Goal: Information Seeking & Learning: Learn about a topic

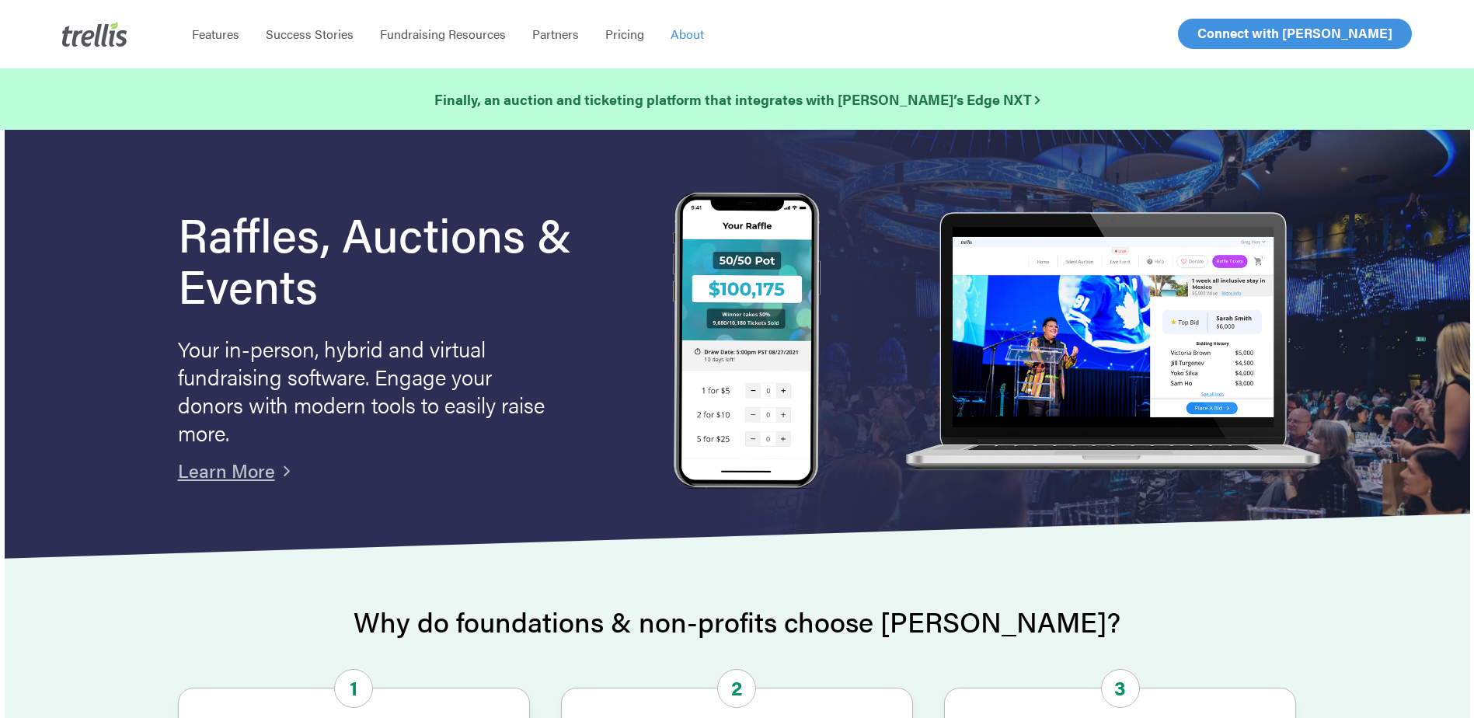
click at [705, 37] on link "About" at bounding box center [687, 34] width 60 height 16
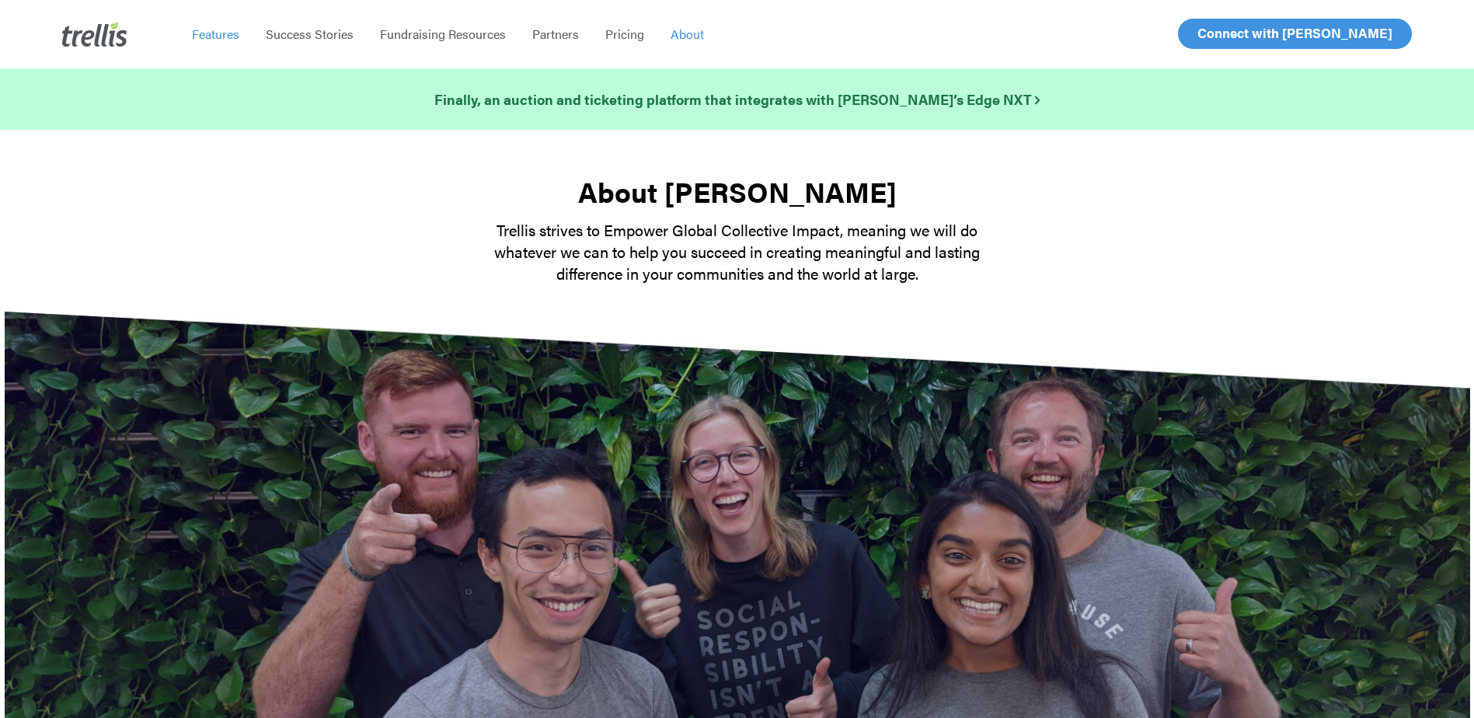
click at [204, 31] on span "Features" at bounding box center [215, 34] width 47 height 18
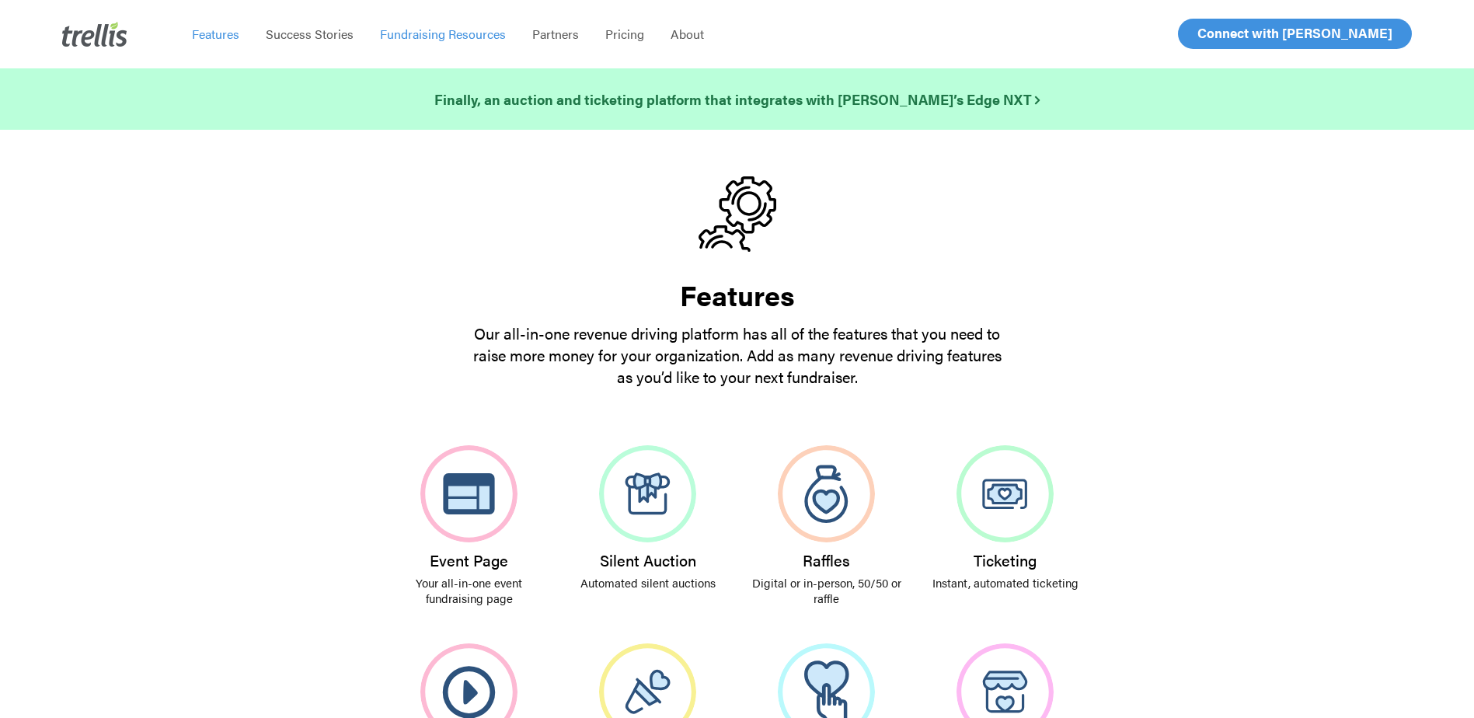
click at [439, 34] on span "Fundraising Resources" at bounding box center [443, 34] width 126 height 18
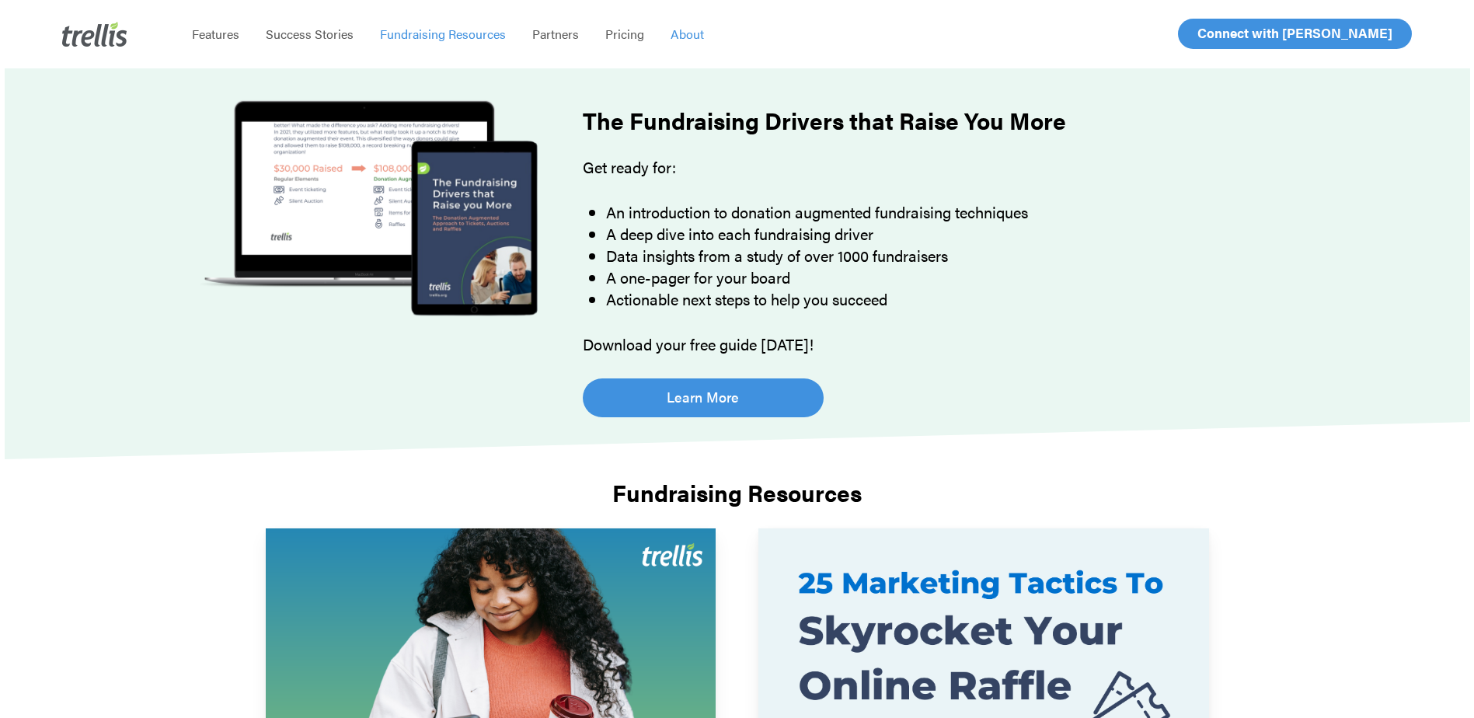
click at [695, 38] on span "About" at bounding box center [686, 34] width 33 height 18
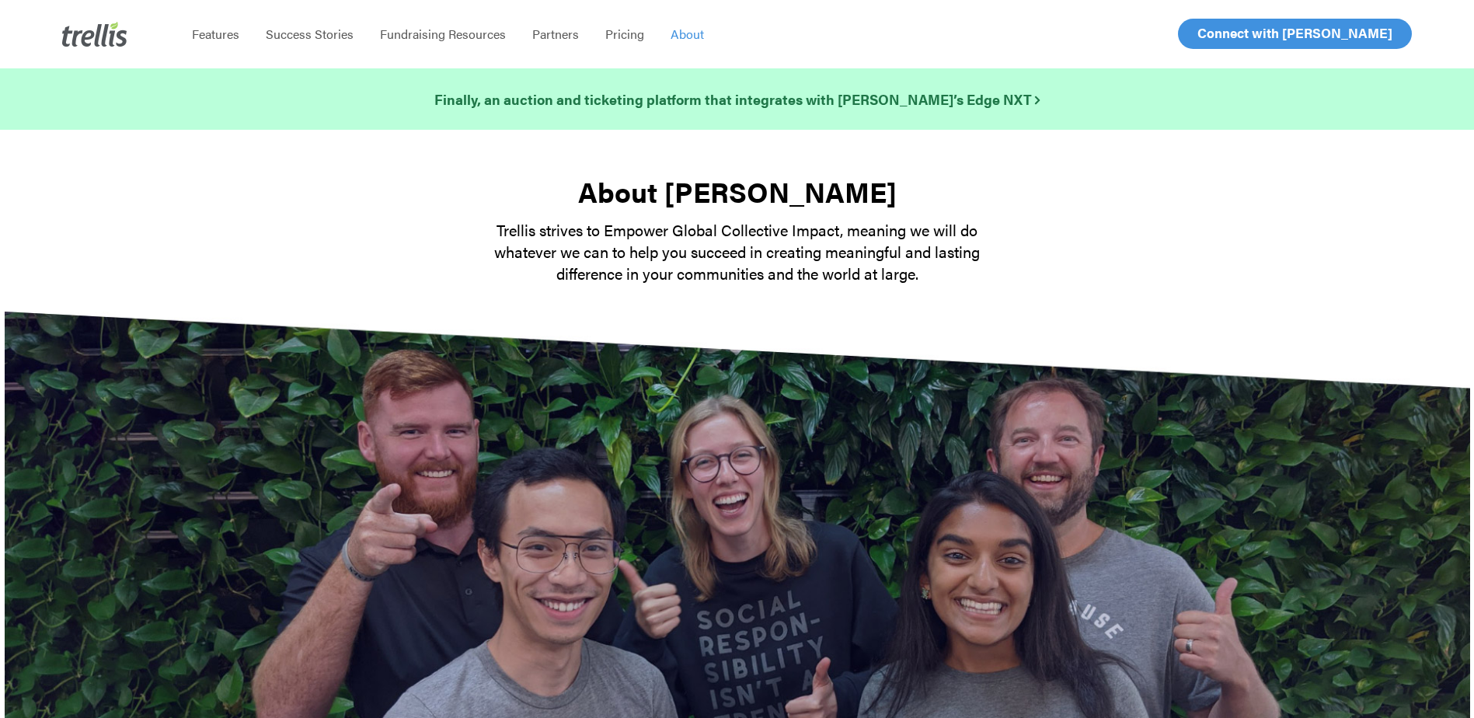
click at [115, 27] on img at bounding box center [94, 34] width 65 height 25
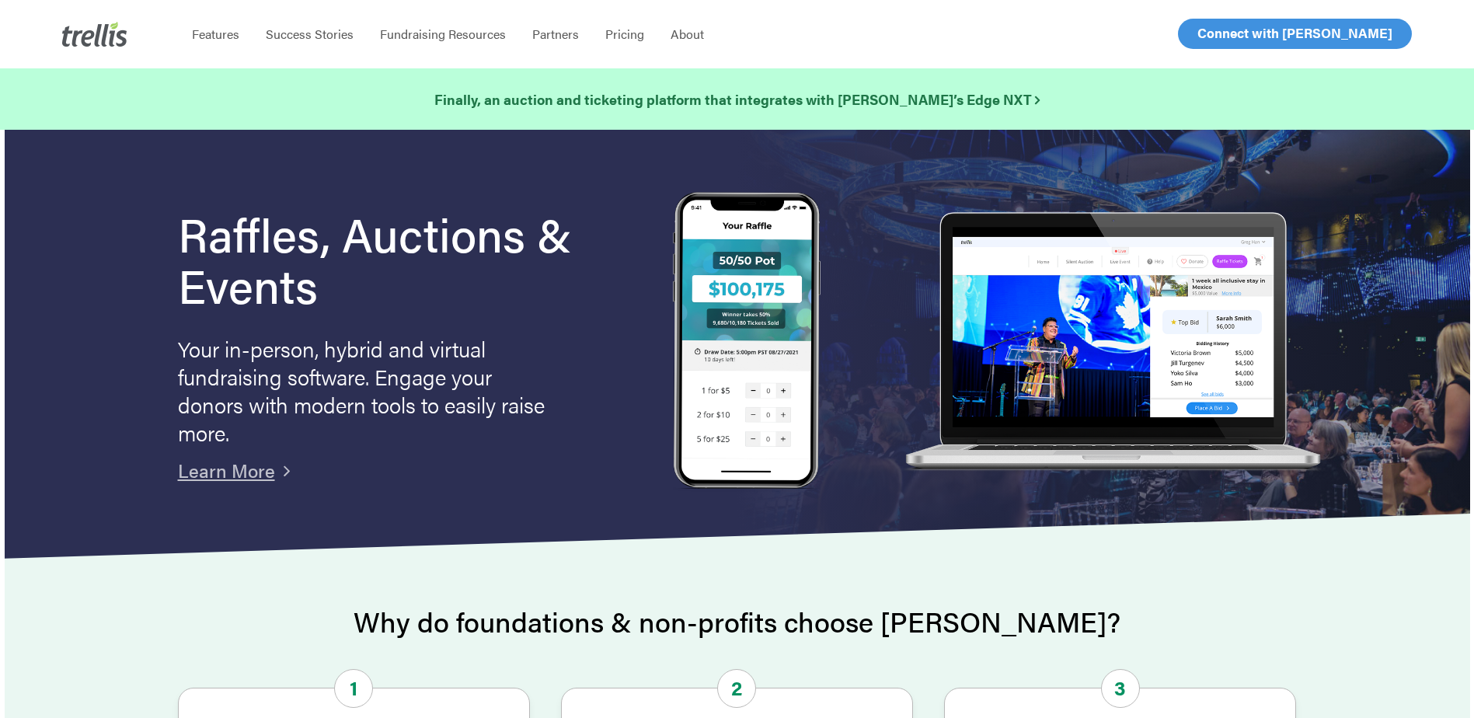
click at [451, 334] on p "Your in-person, hybrid and virtual fundraising software. Engage your donors wit…" at bounding box center [364, 390] width 373 height 112
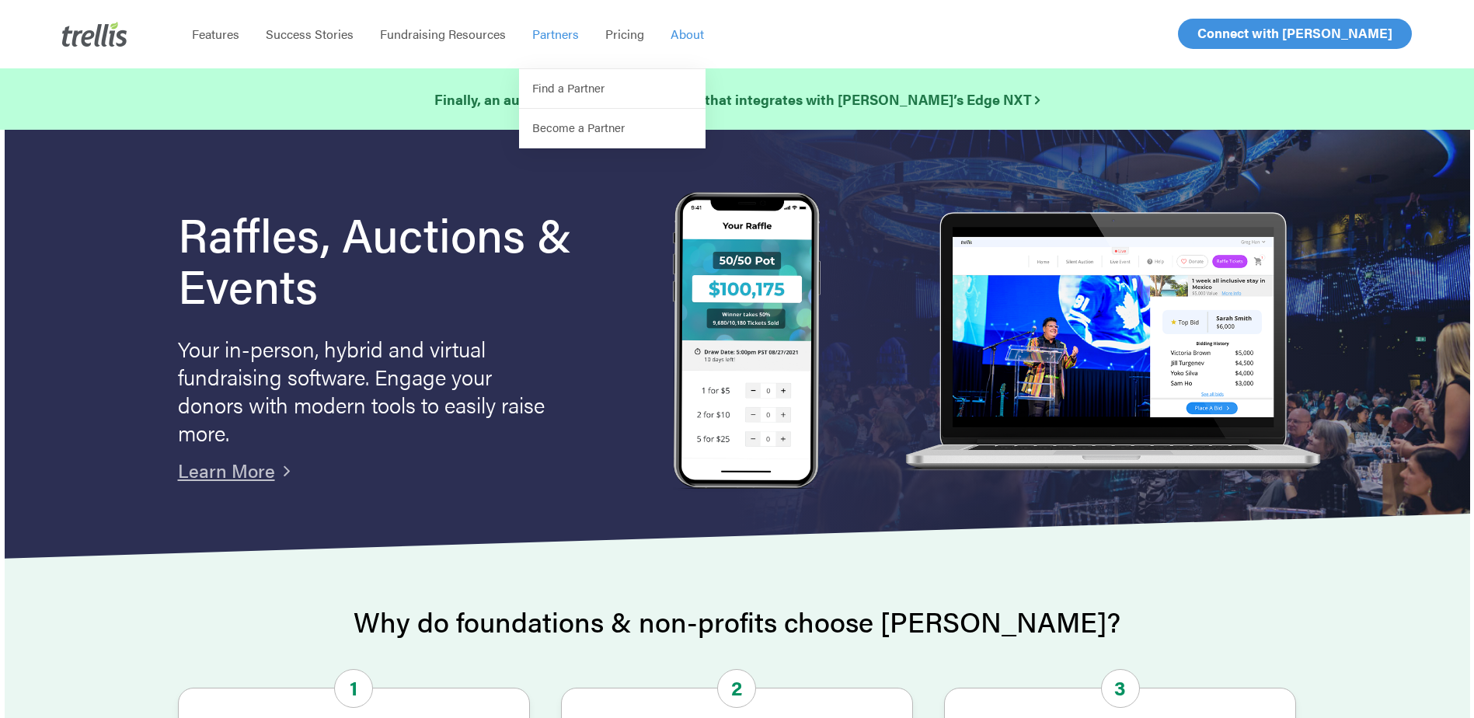
click at [695, 37] on span "About" at bounding box center [686, 34] width 33 height 18
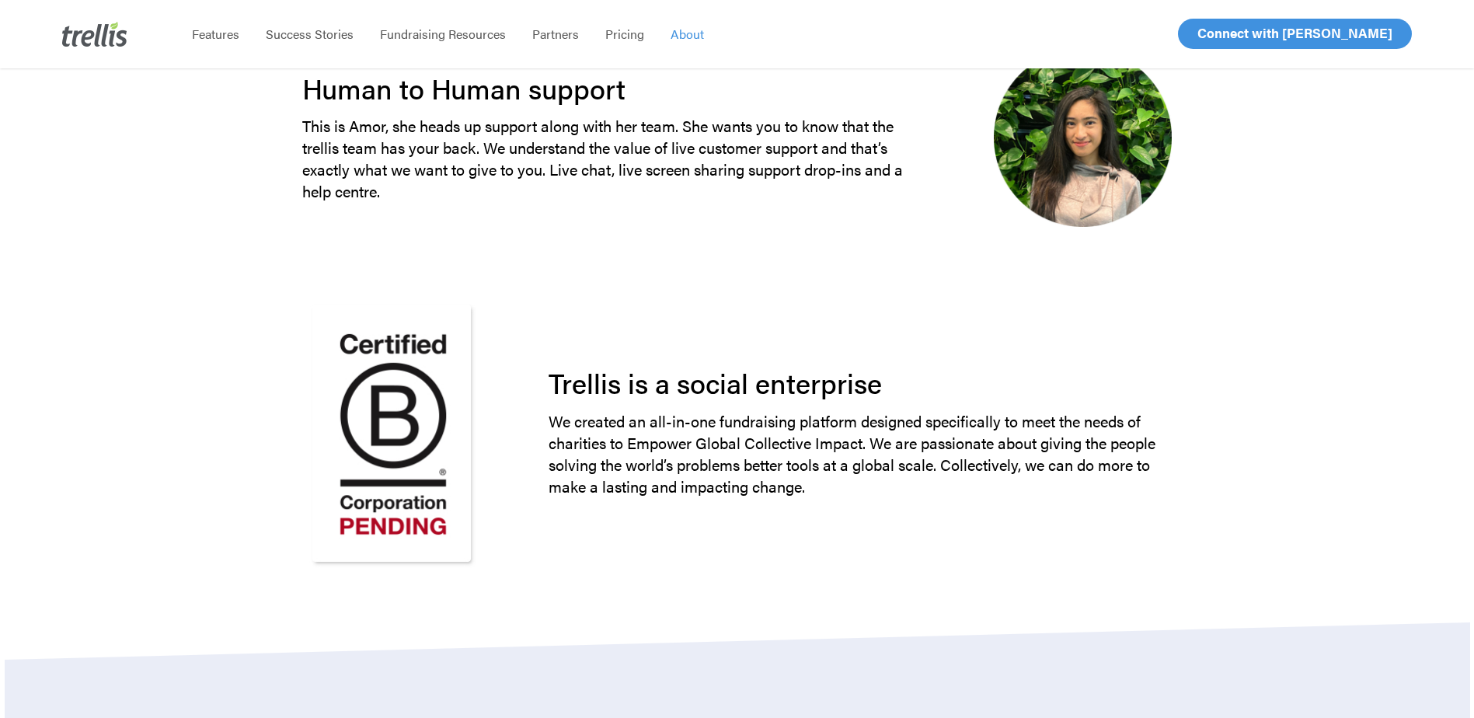
scroll to position [1243, 0]
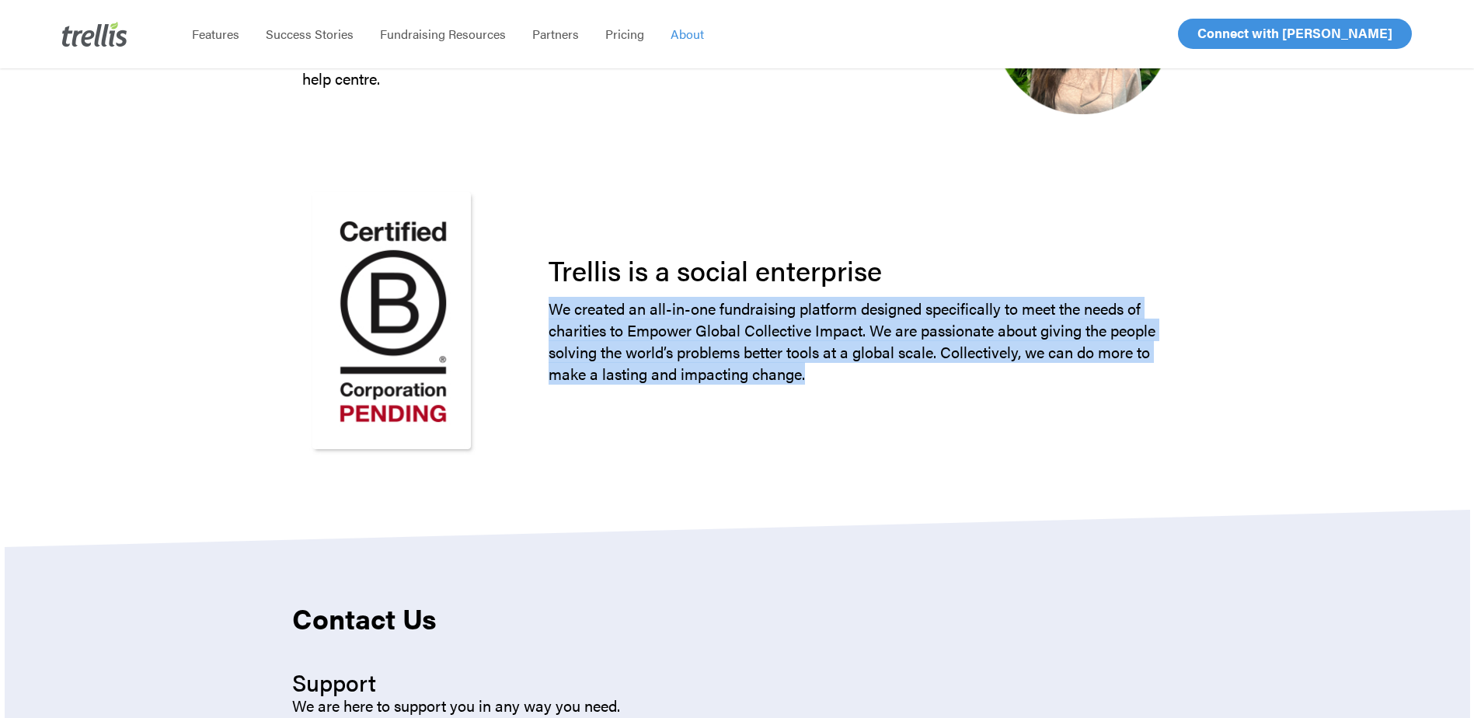
drag, startPoint x: 549, startPoint y: 310, endPoint x: 834, endPoint y: 380, distance: 293.6
click at [834, 380] on p "We created an all-in-one fundraising platform designed specifically to meet the…" at bounding box center [860, 341] width 623 height 87
copy p "We created an all-in-one fundraising platform designed specifically to meet the…"
click at [946, 437] on div "Trellis is a social enterprise We created an all-in-one fundraising platform de…" at bounding box center [860, 320] width 720 height 272
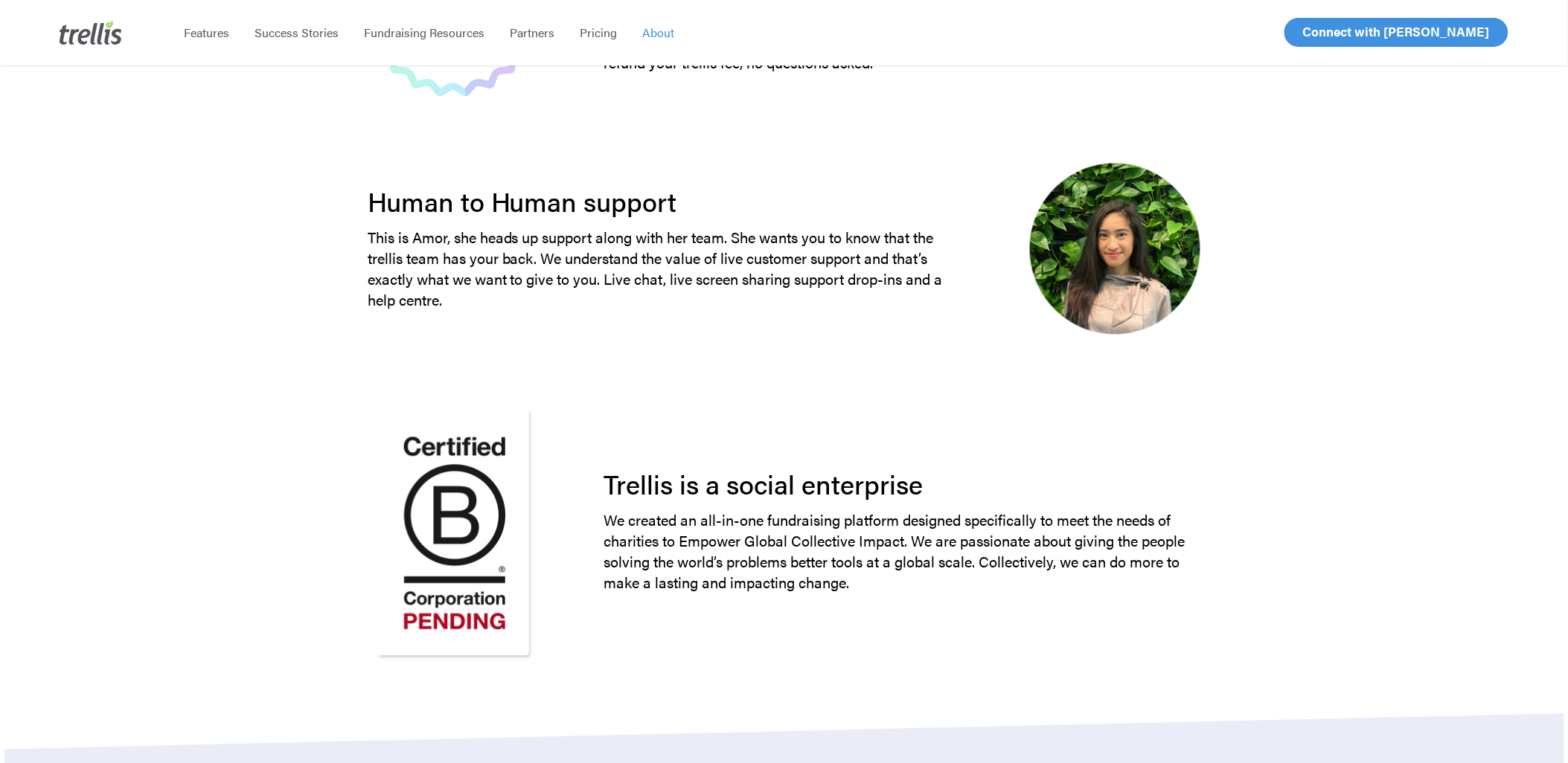
scroll to position [1074, 0]
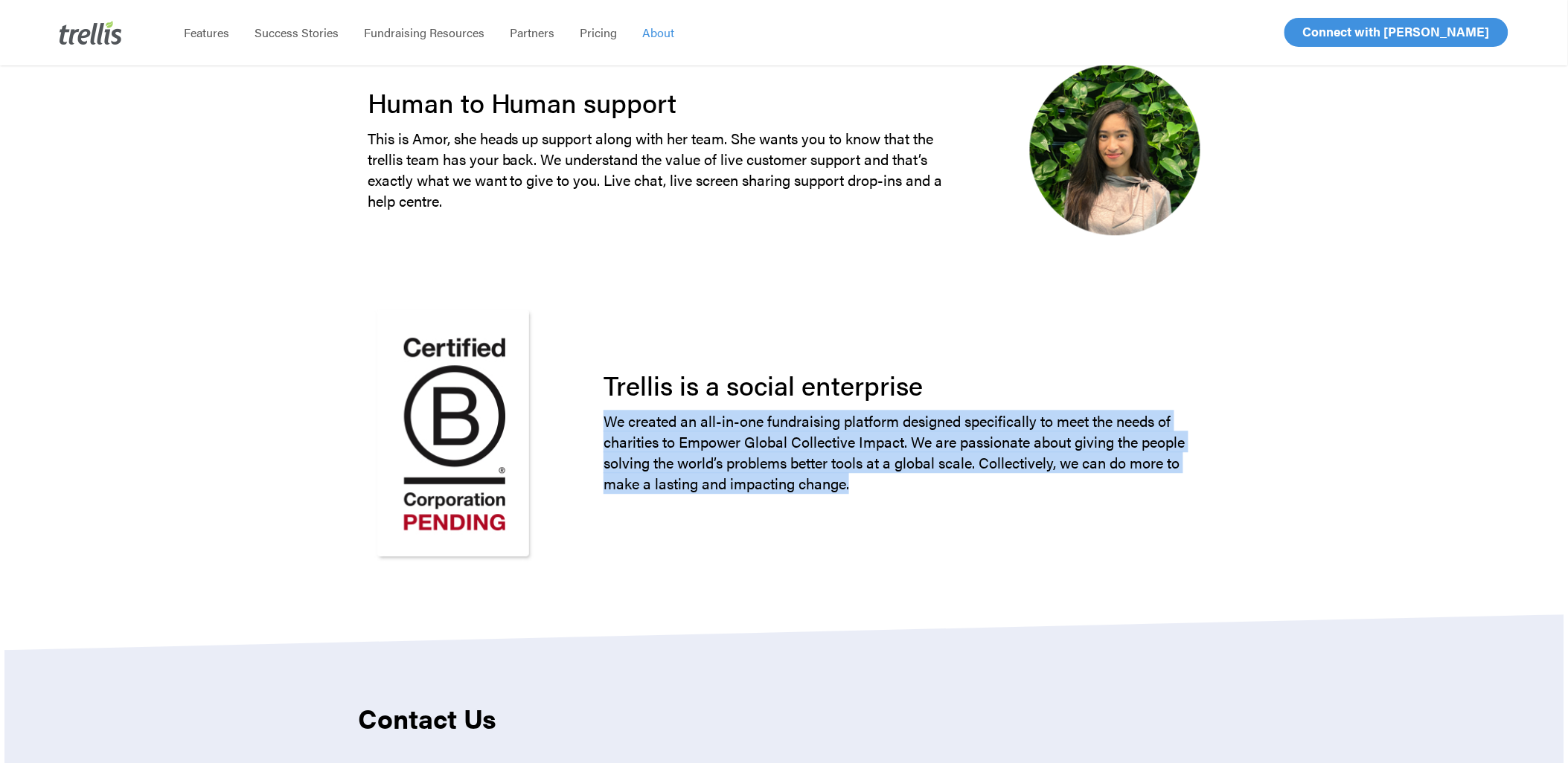
drag, startPoint x: 605, startPoint y: 420, endPoint x: 875, endPoint y: 491, distance: 279.2
click at [875, 491] on p "We created an all-in-one fundraising platform designed specifically to meet the…" at bounding box center [901, 452] width 597 height 83
copy p "We created an all-in-one fundraising platform designed specifically to meet the…"
click at [895, 481] on p "We created an all-in-one fundraising platform designed specifically to meet the…" at bounding box center [901, 452] width 597 height 83
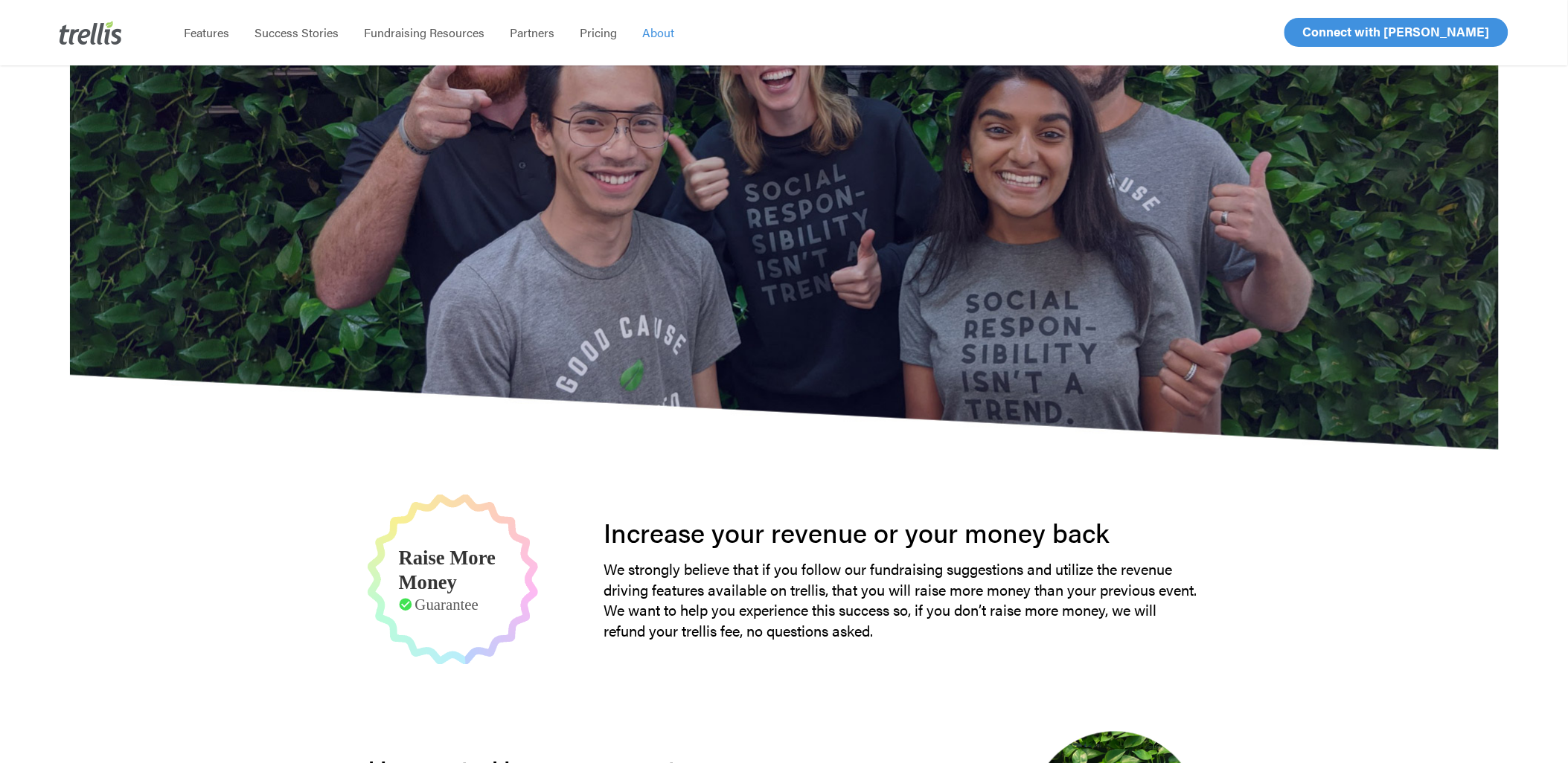
scroll to position [0, 0]
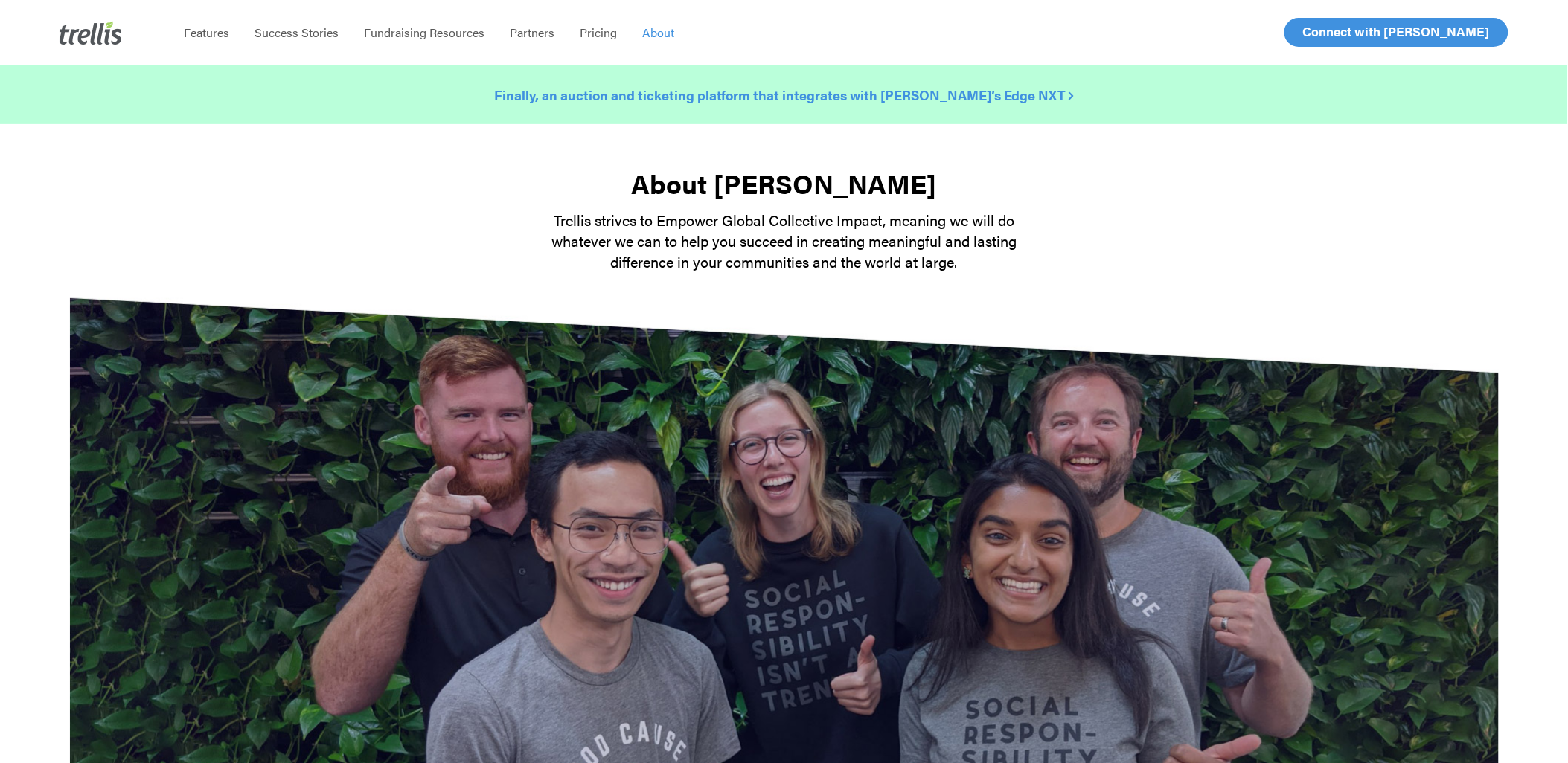
click at [859, 95] on strong "Finally, an auction and ticketing platform that integrates with Raiser’s Edge N…" at bounding box center [784, 94] width 579 height 18
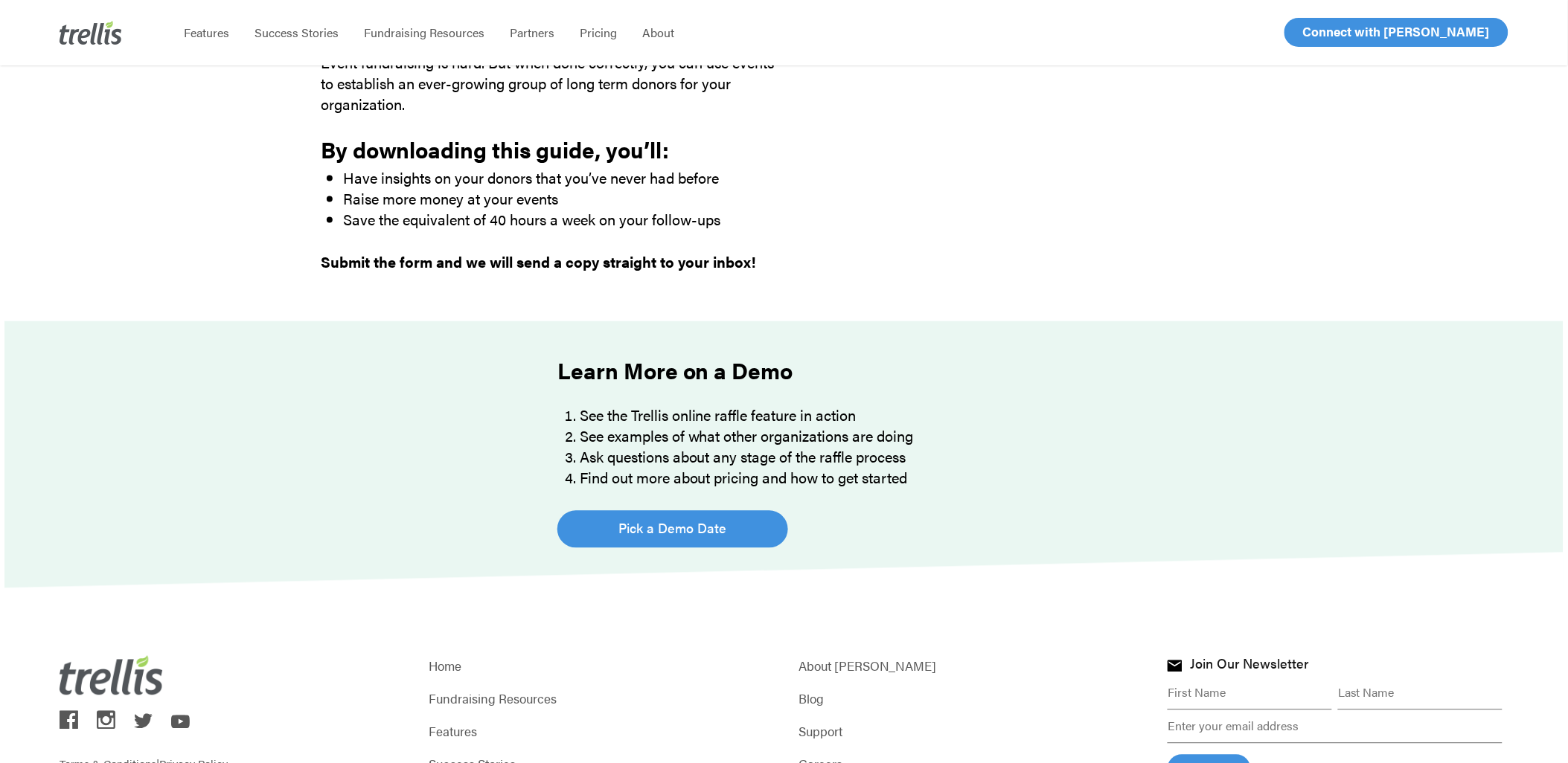
scroll to position [908, 0]
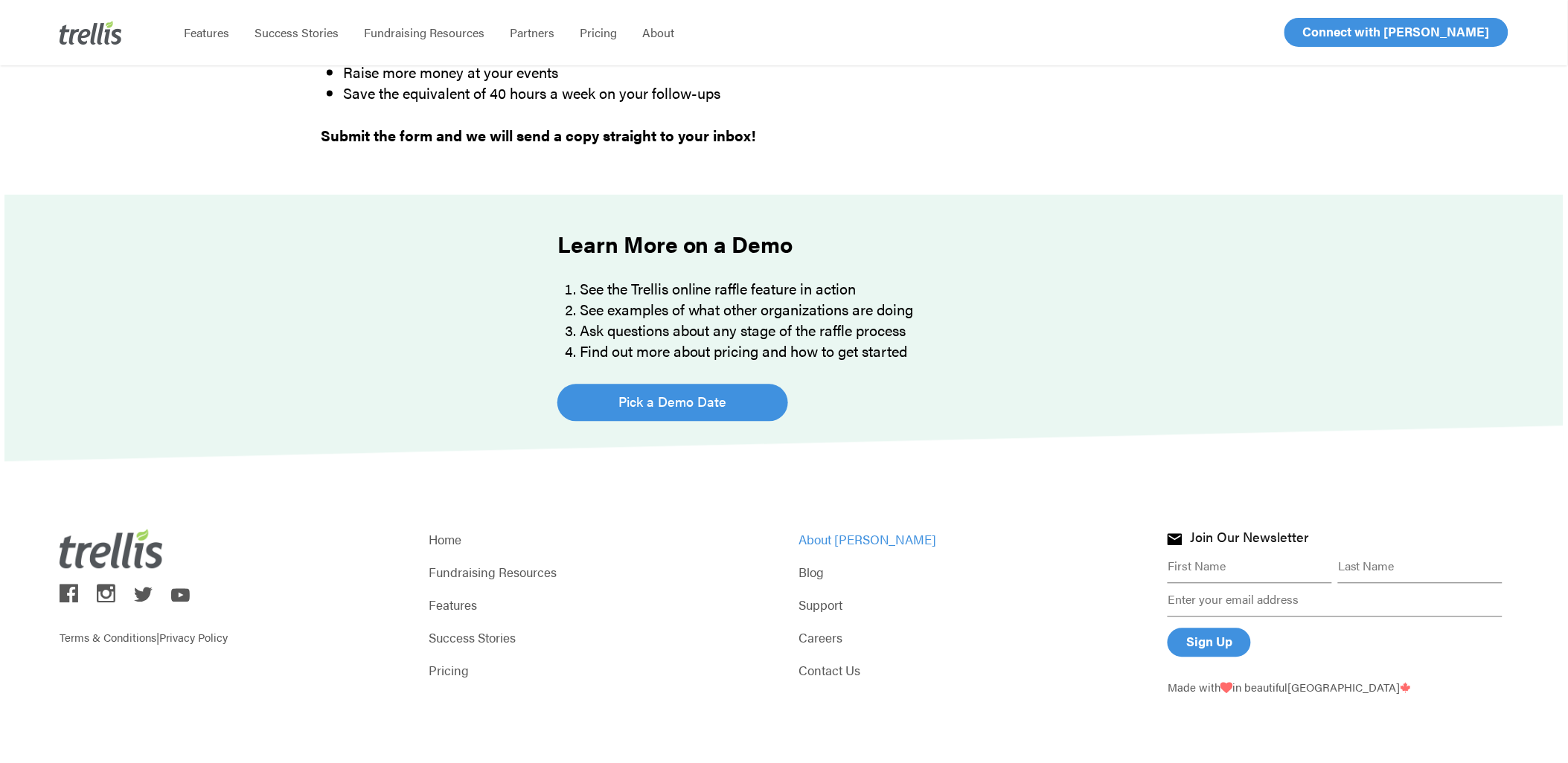
click at [814, 541] on link "About [PERSON_NAME]" at bounding box center [969, 540] width 341 height 21
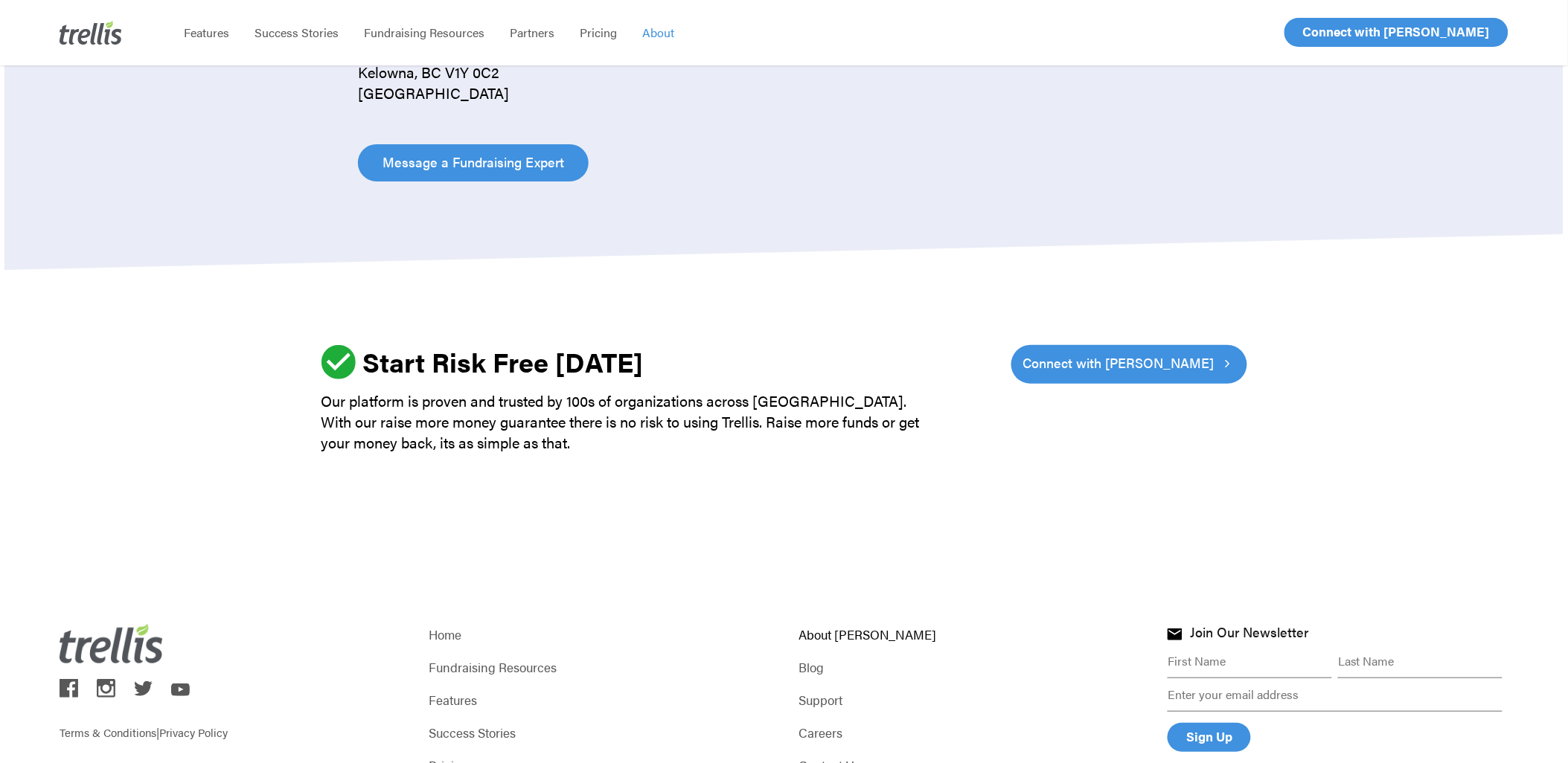
scroll to position [2076, 0]
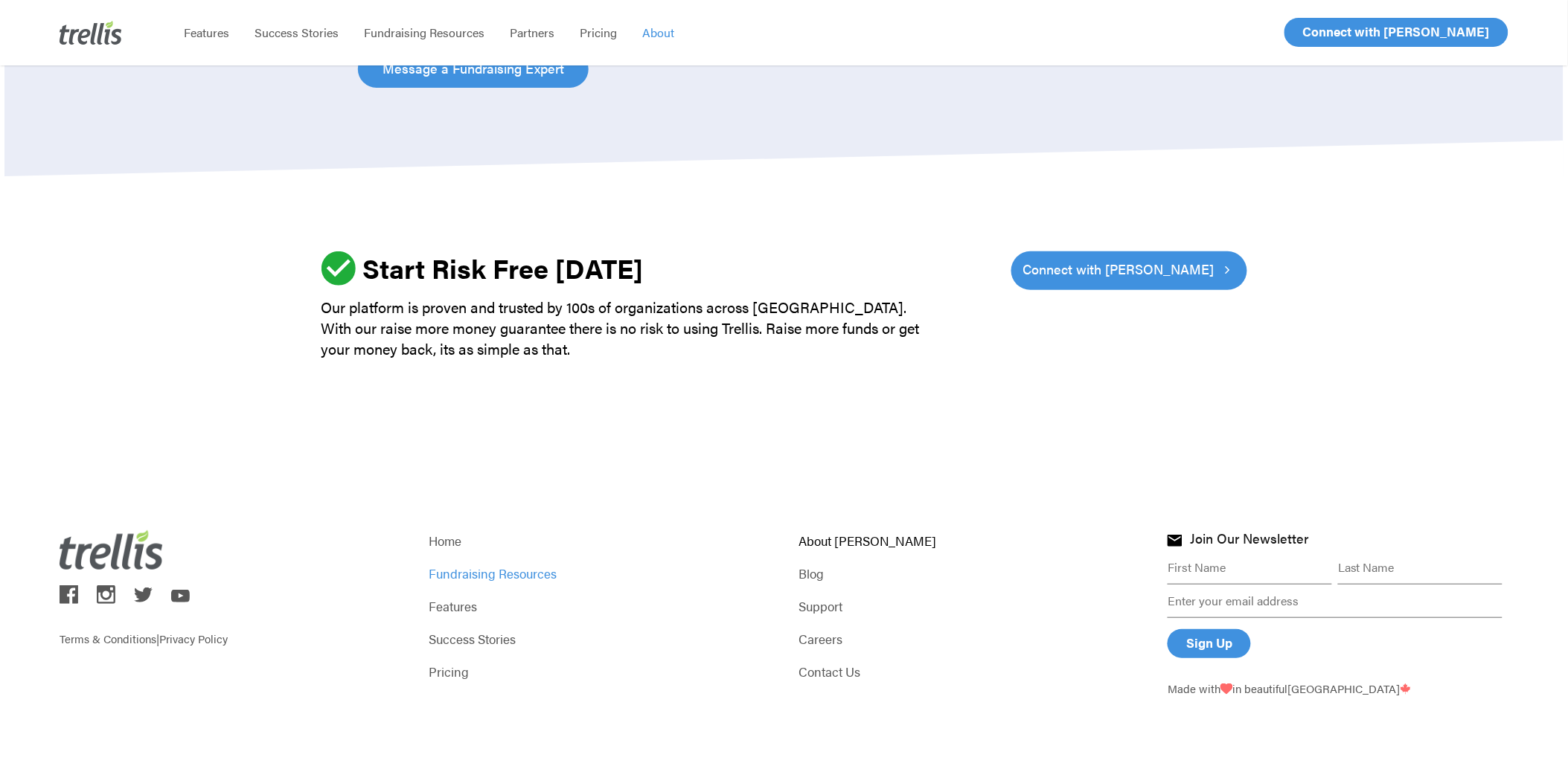
click at [488, 578] on link "Fundraising Resources" at bounding box center [600, 573] width 341 height 21
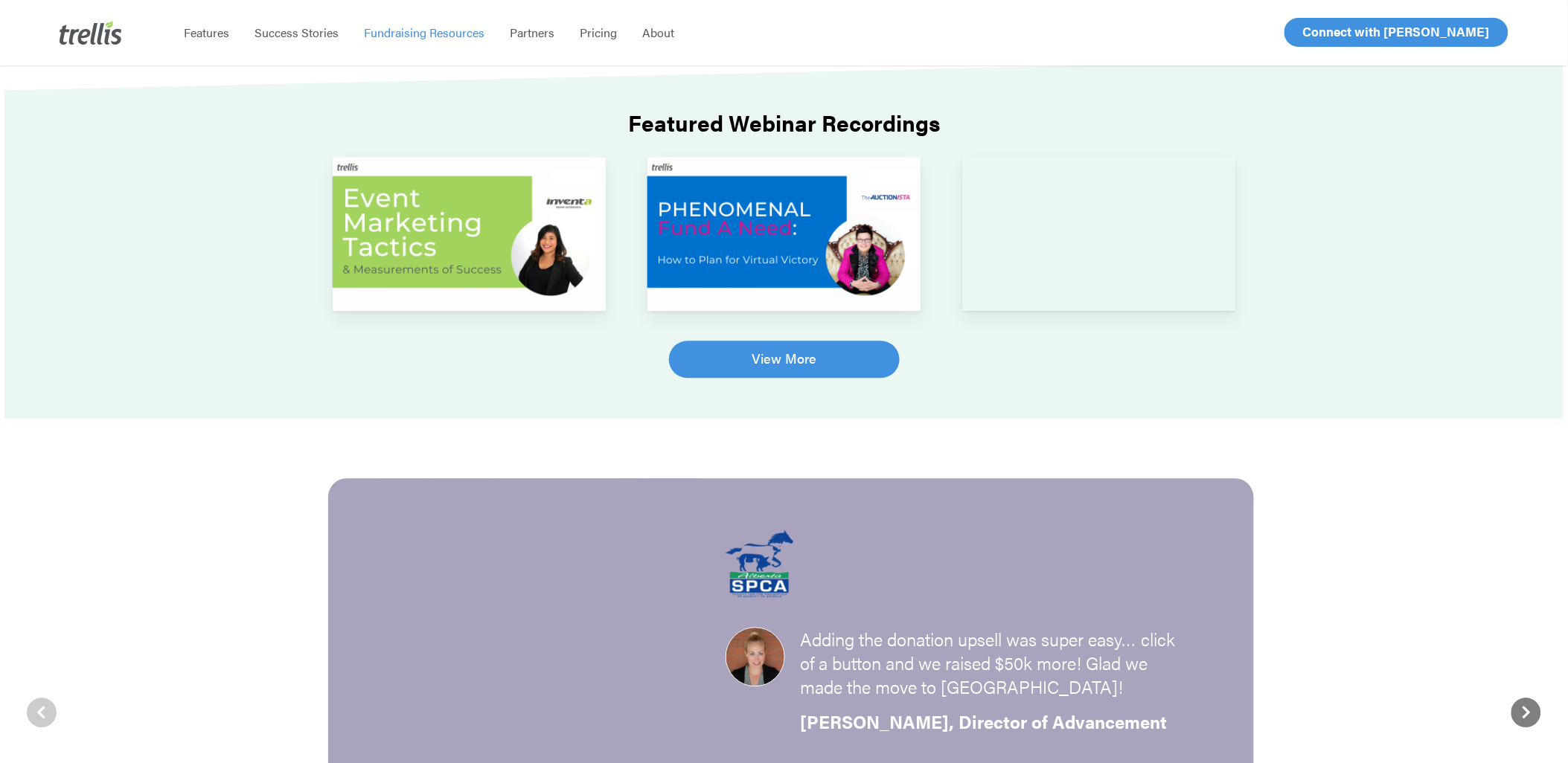
scroll to position [1404, 0]
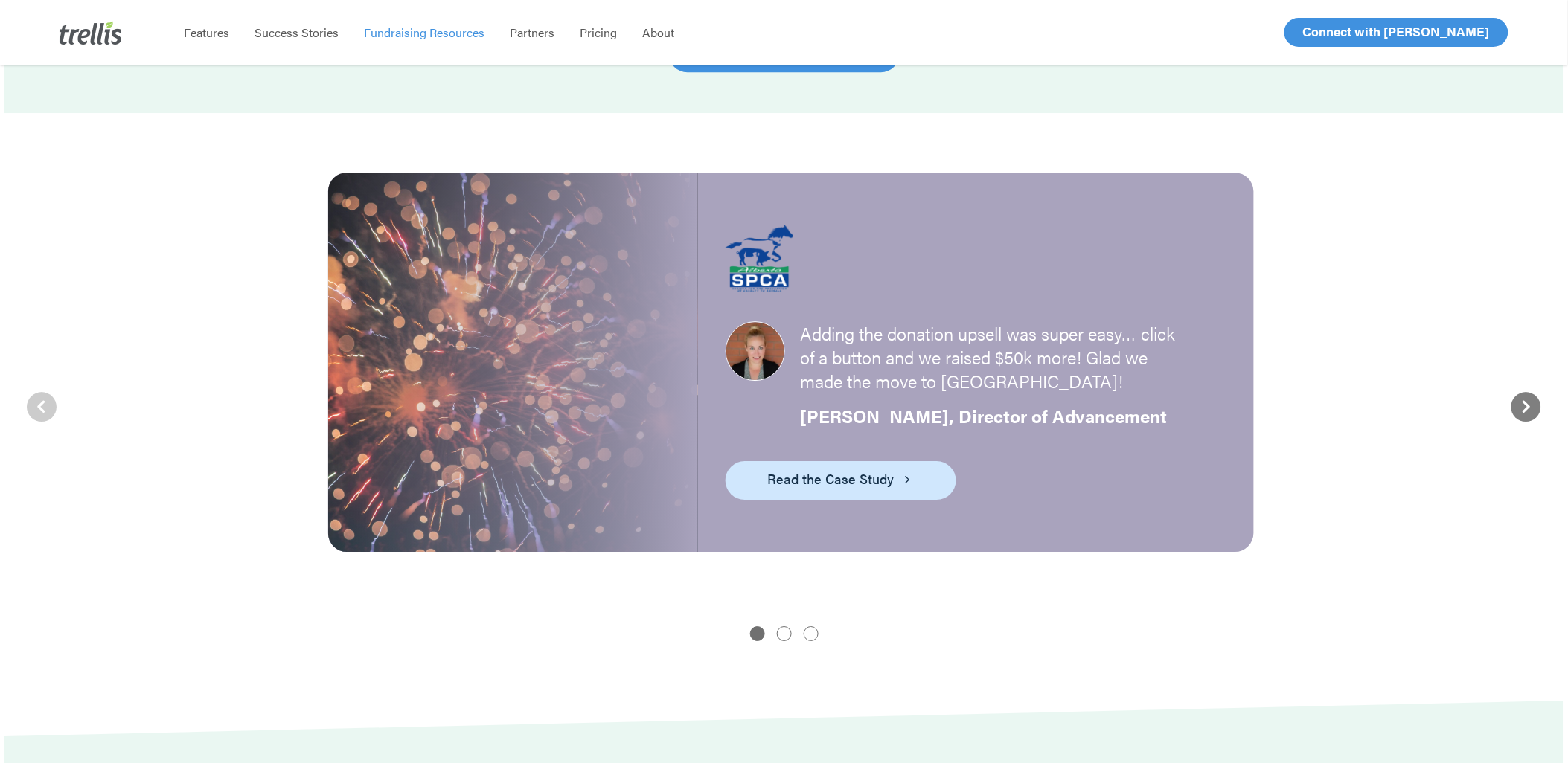
click at [816, 479] on span "Read the Case Study" at bounding box center [830, 479] width 126 height 21
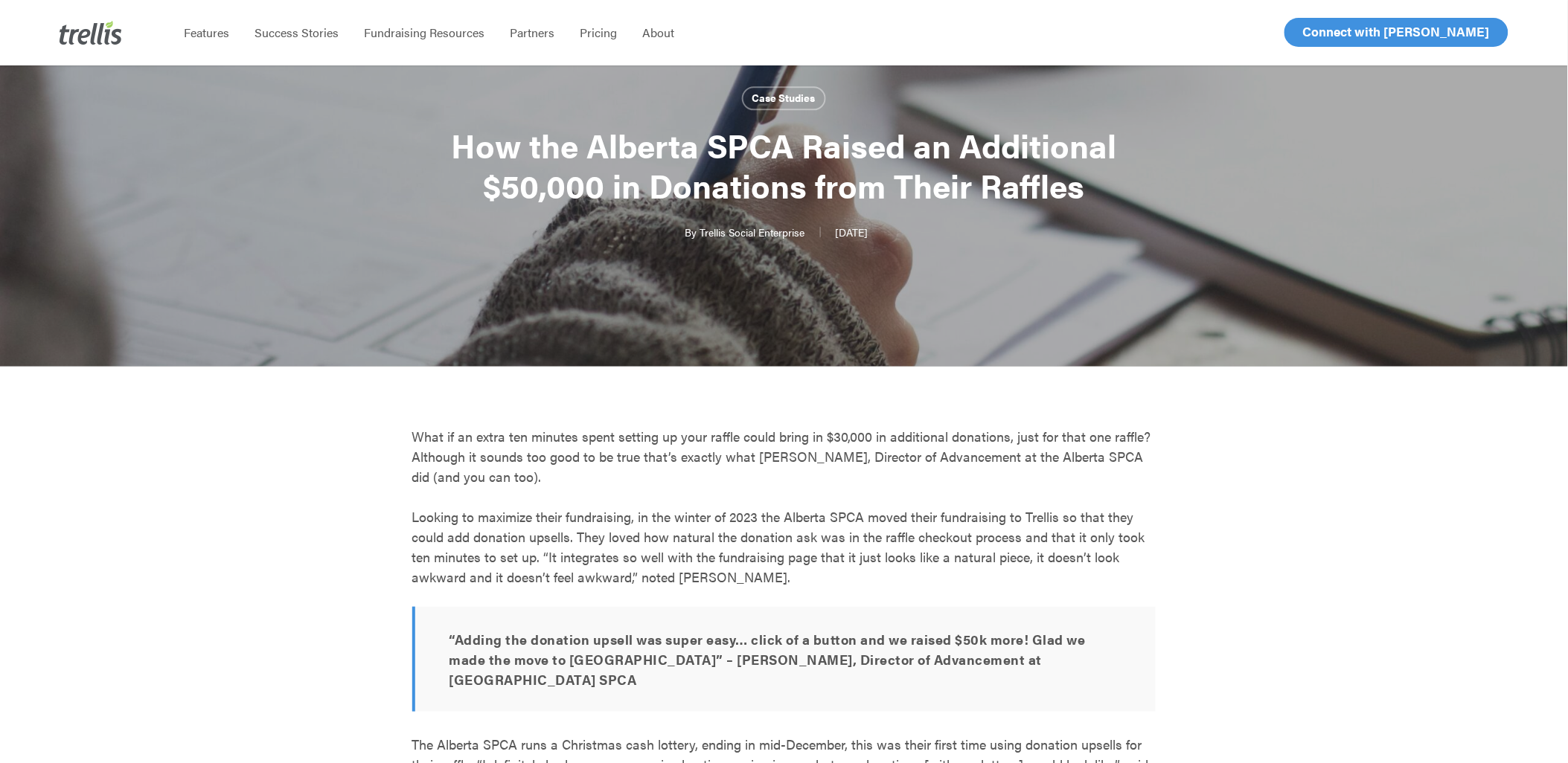
scroll to position [165, 0]
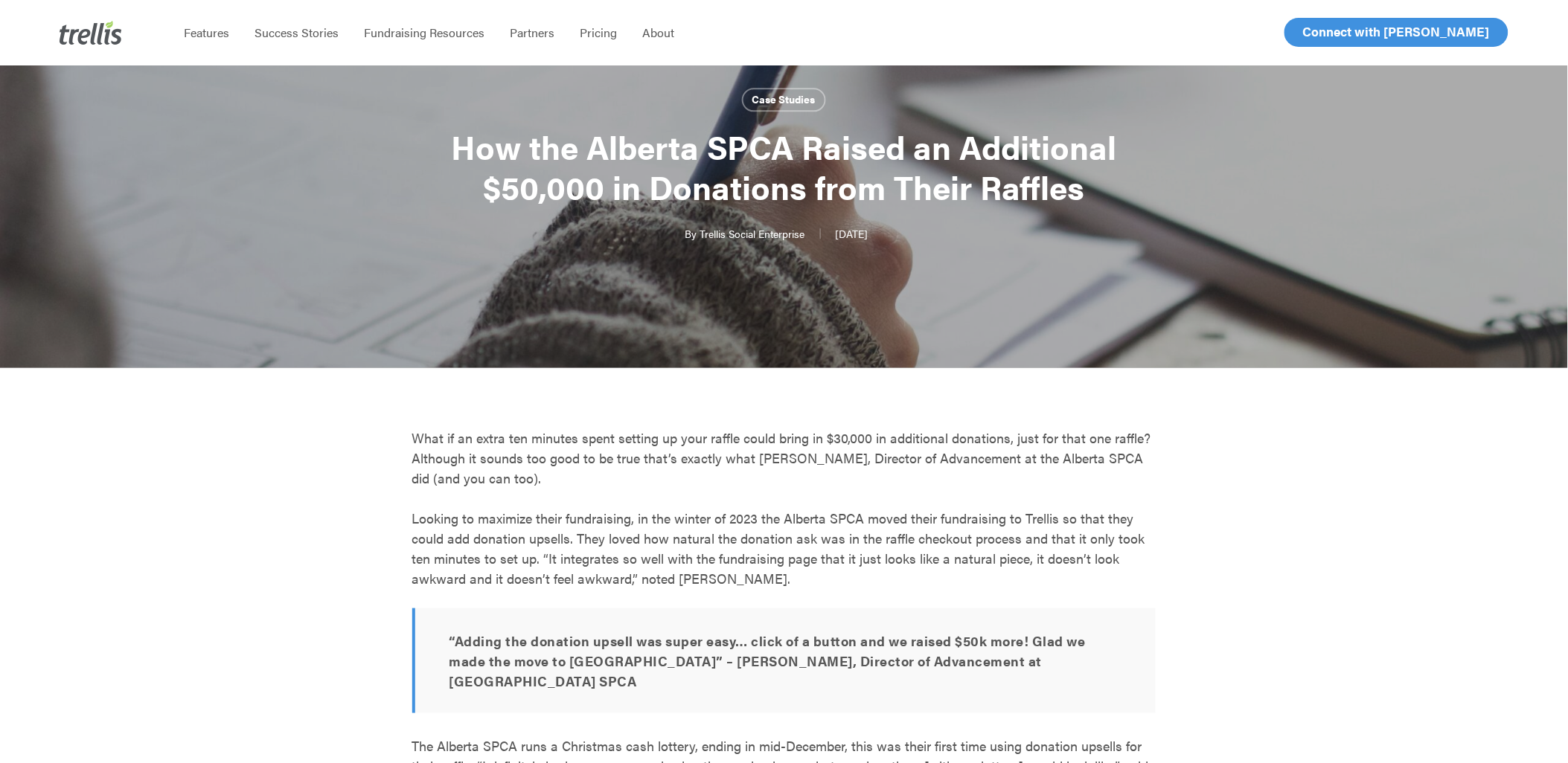
drag, startPoint x: 1116, startPoint y: 547, endPoint x: 1162, endPoint y: 530, distance: 49.0
click at [1120, 545] on p "Looking to maximize their fundraising, in the winter of 2023 the Alberta SPCA m…" at bounding box center [784, 558] width 744 height 101
